Goal: Find specific page/section: Find specific page/section

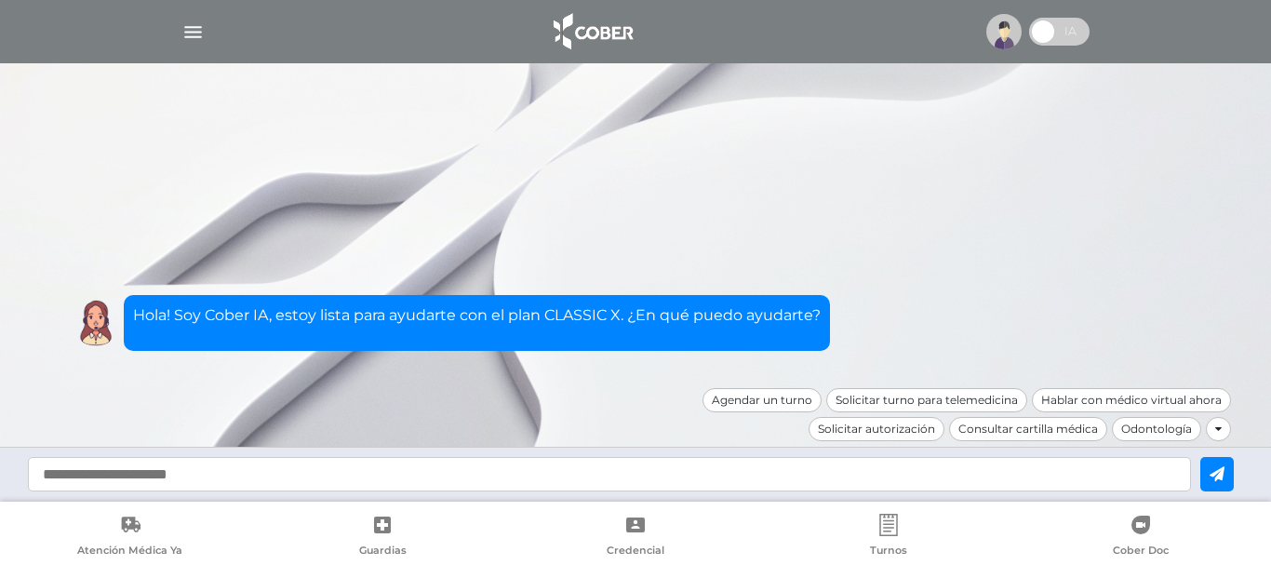
click at [1103, 215] on div "Hola! Soy Cober IA, estoy lista para ayudarte con el plan CLASSIC X. ¿En qué pu…" at bounding box center [635, 299] width 1191 height 177
click at [591, 29] on img at bounding box center [593, 31] width 98 height 45
click at [1228, 433] on div at bounding box center [1218, 429] width 25 height 24
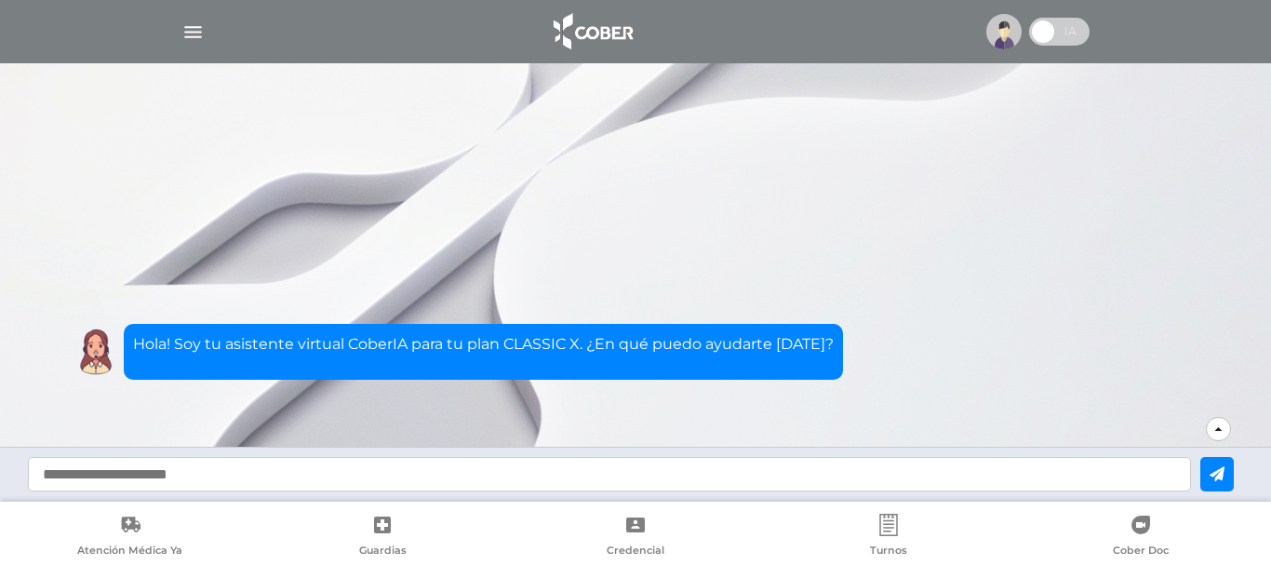
click at [1029, 40] on label at bounding box center [1059, 32] width 60 height 28
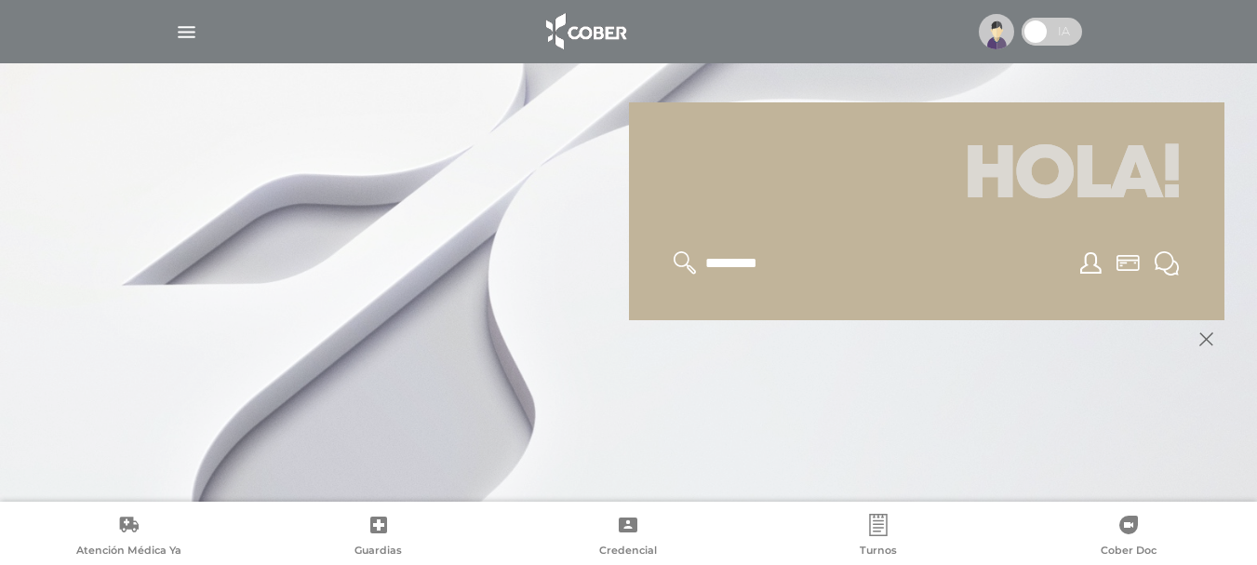
scroll to position [223, 0]
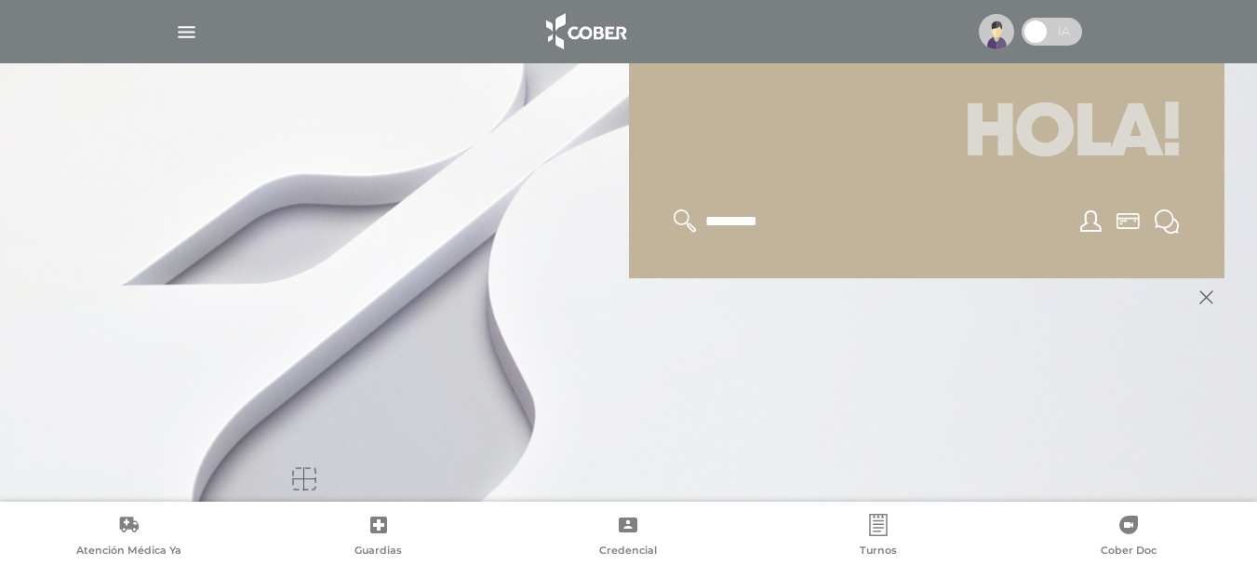
click at [735, 222] on input "text" at bounding box center [780, 221] width 153 height 24
type input "**********"
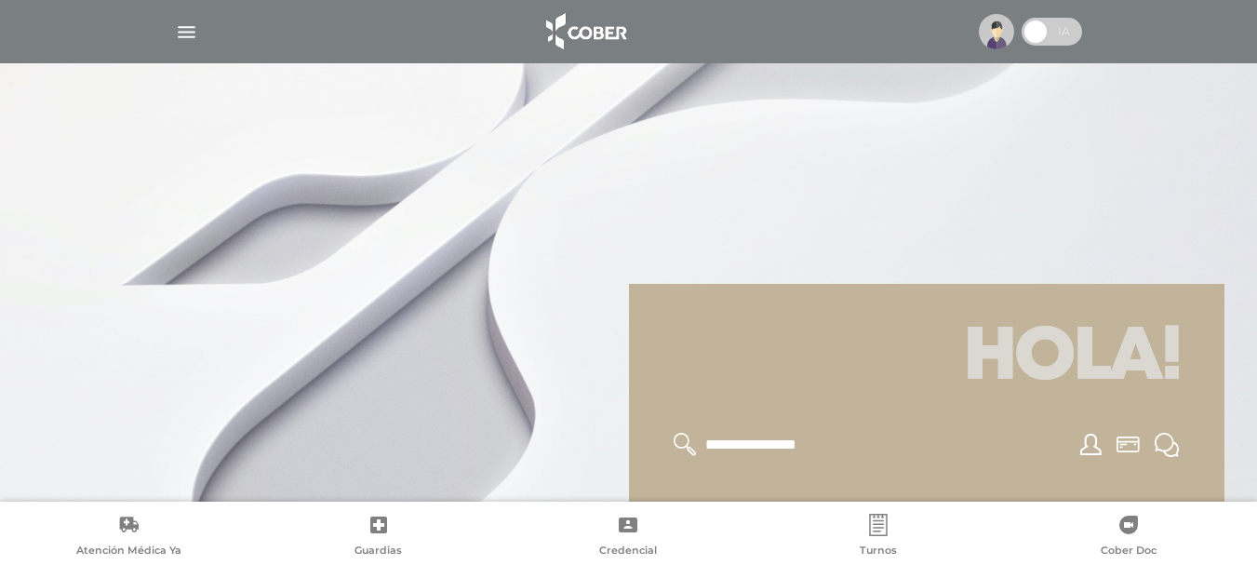
scroll to position [223, 0]
click at [574, 29] on img at bounding box center [585, 31] width 98 height 45
click at [183, 32] on img "button" at bounding box center [186, 31] width 23 height 23
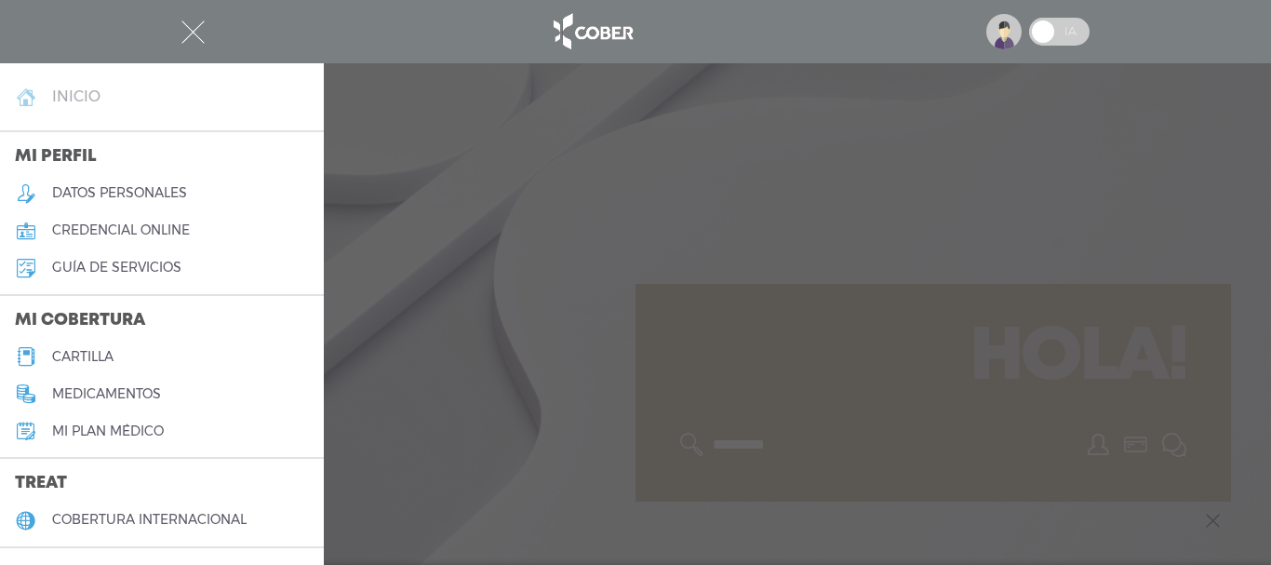
click at [62, 89] on h4 "inicio" at bounding box center [76, 96] width 48 height 18
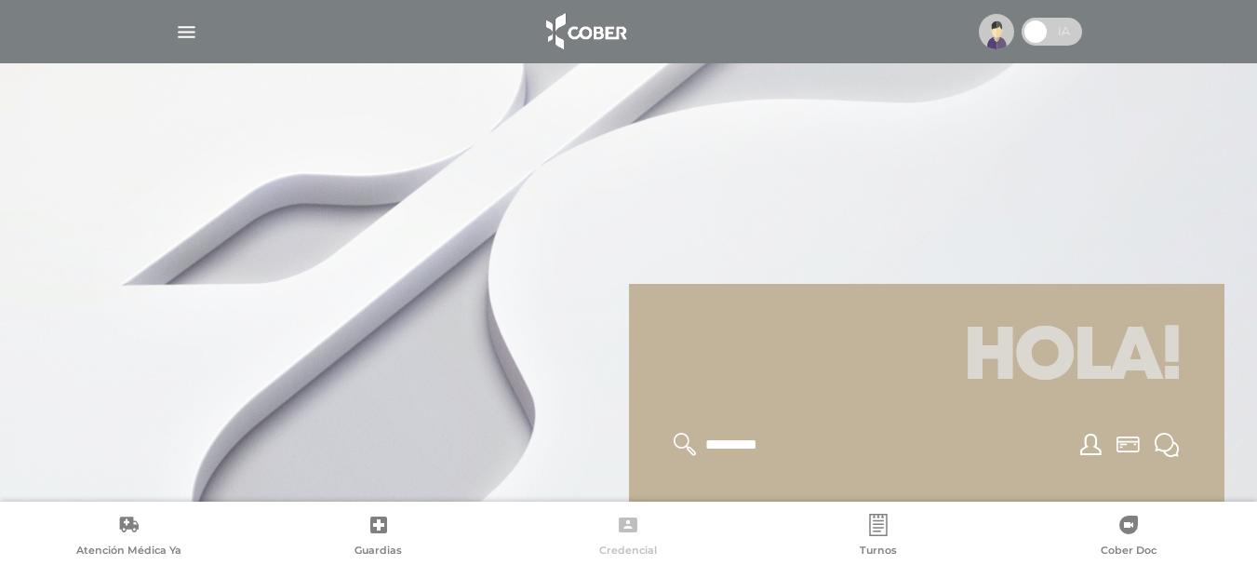
click at [616, 525] on link "Credencial" at bounding box center [629, 537] width 250 height 47
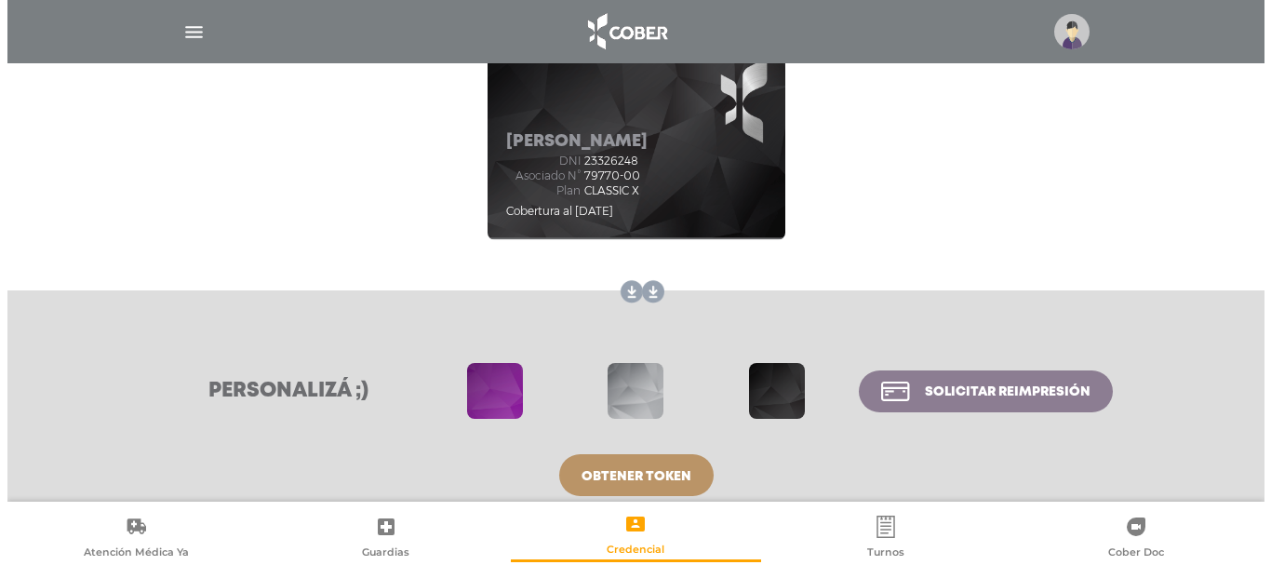
scroll to position [300, 0]
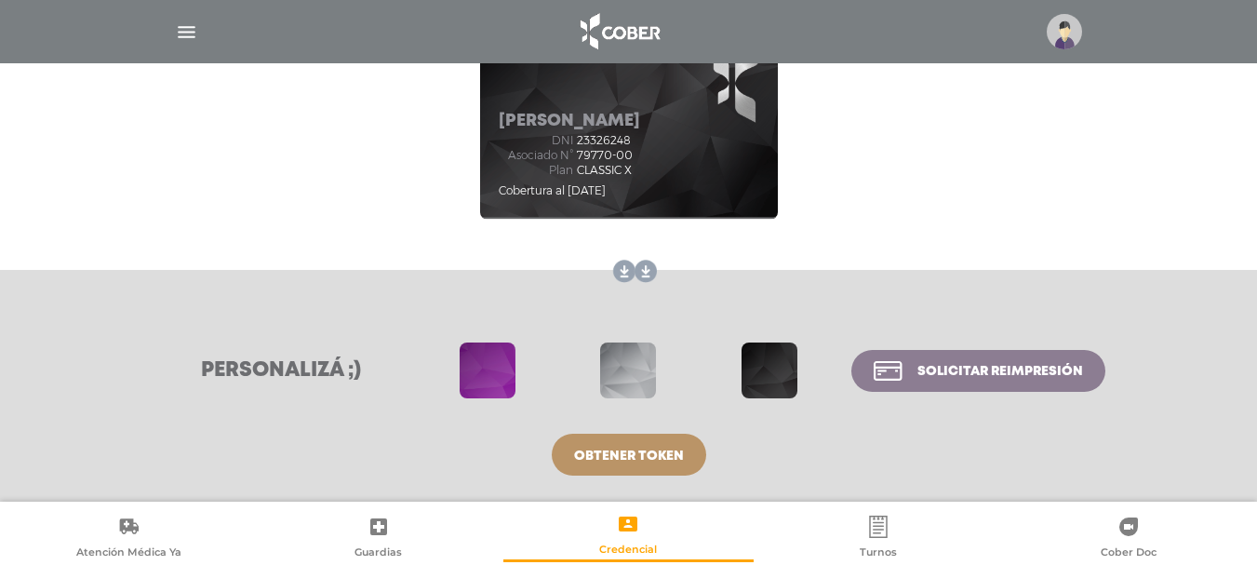
click at [1064, 29] on img at bounding box center [1064, 31] width 35 height 35
